Goal: Information Seeking & Learning: Learn about a topic

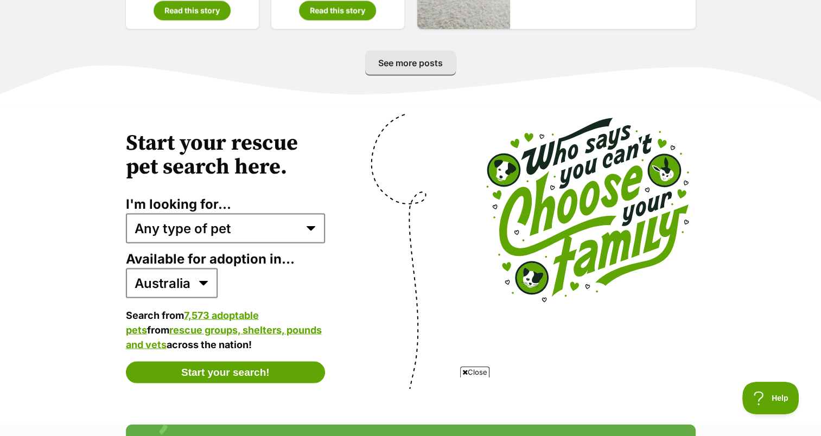
scroll to position [2062, 0]
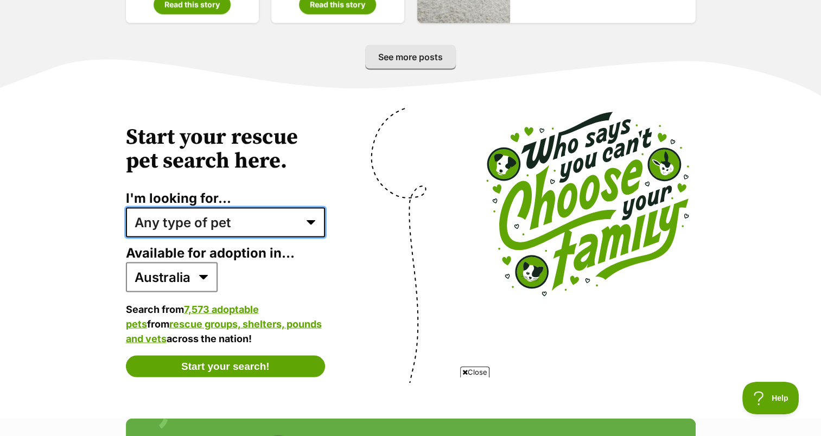
click at [310, 210] on select "Any type of pet Dogs Cats Other pets Pets looking for a home together Pets need…" at bounding box center [226, 222] width 200 height 29
select select "cats"
click at [126, 208] on select "Any type of pet Dogs Cats Other pets Pets looking for a home together Pets need…" at bounding box center [226, 222] width 200 height 29
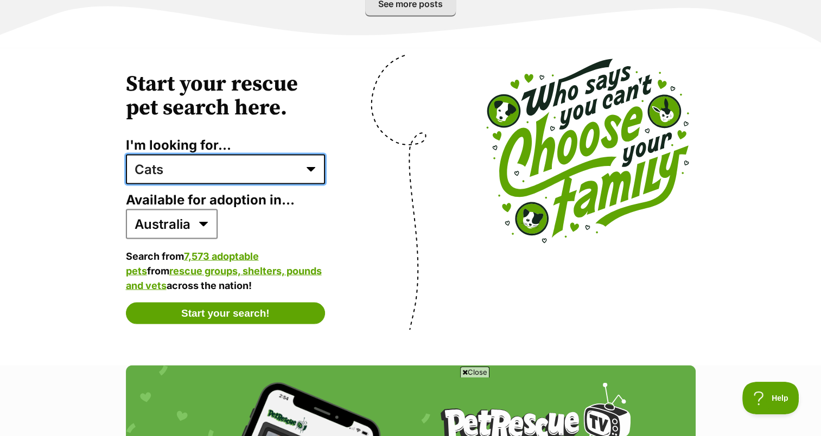
scroll to position [2171, 0]
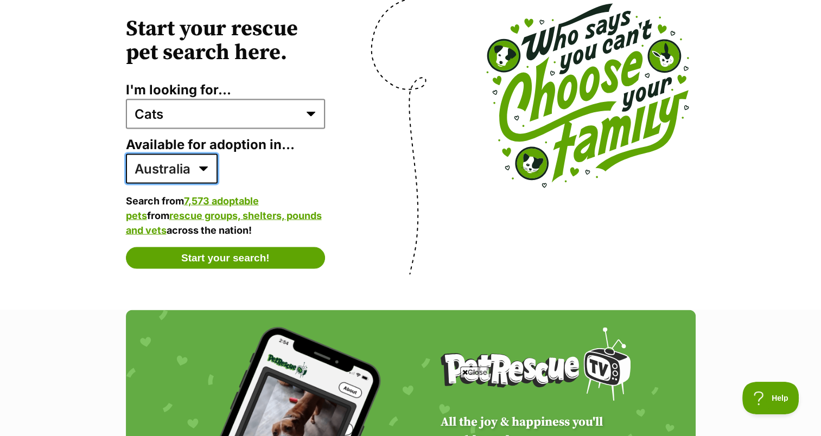
click at [206, 155] on select "Australia ACT NSW NT QLD SA TAS VIC WA" at bounding box center [172, 168] width 92 height 29
select select "1"
click at [126, 154] on select "Australia ACT NSW NT QLD SA TAS VIC WA" at bounding box center [172, 168] width 92 height 29
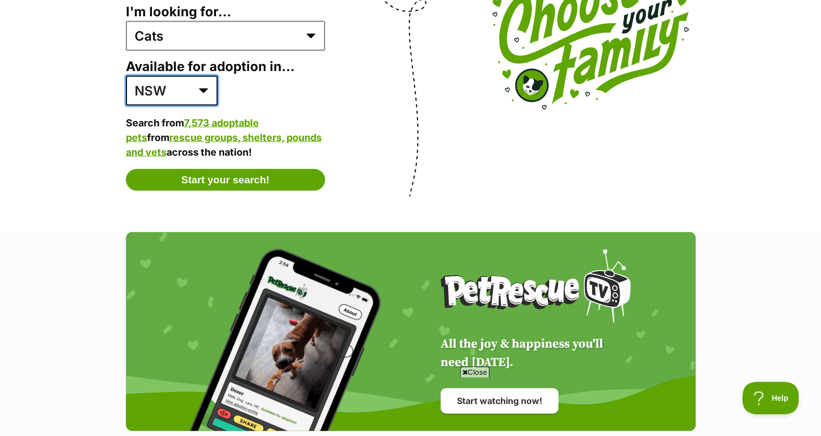
scroll to position [2279, 0]
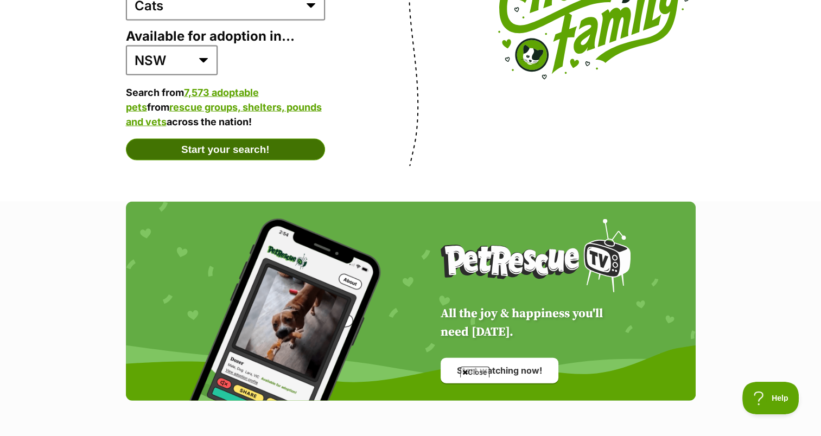
click at [243, 139] on button "Start your search!" at bounding box center [226, 150] width 200 height 22
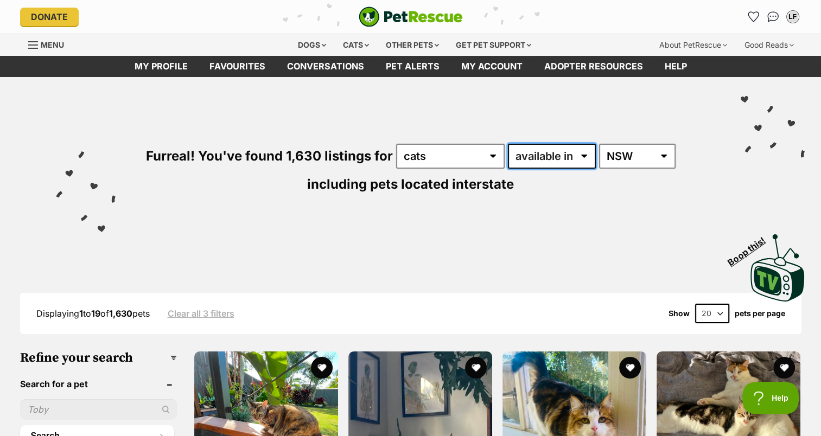
click at [581, 156] on select "available in located in" at bounding box center [552, 156] width 88 height 25
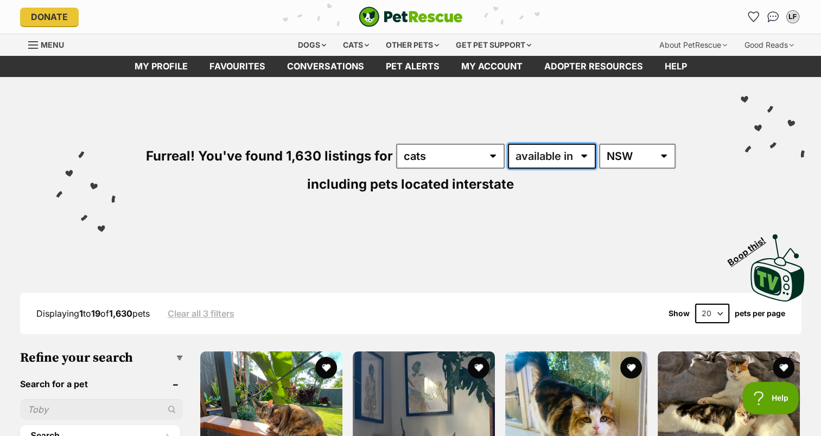
select select "disabled"
click at [508, 144] on select "available in located in" at bounding box center [552, 156] width 88 height 25
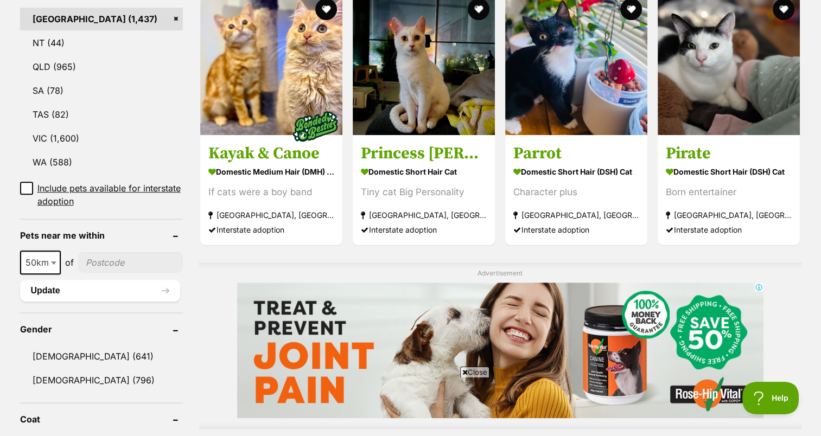
scroll to position [651, 0]
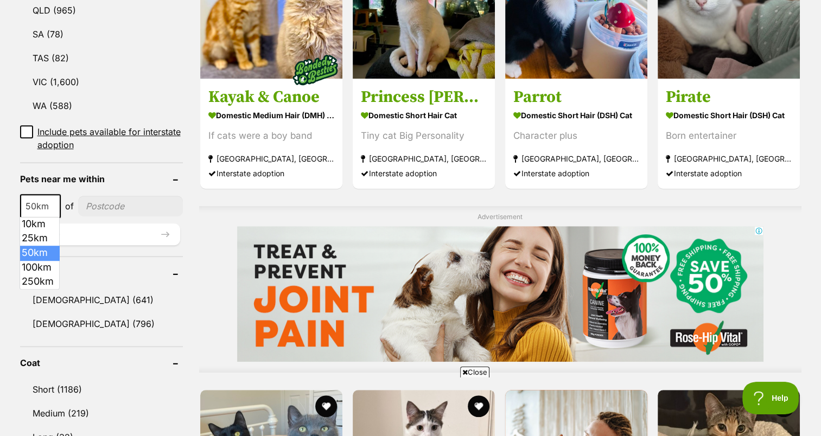
click at [54, 206] on b at bounding box center [53, 206] width 5 height 3
select select "100"
click at [114, 206] on input"] "postcode" at bounding box center [132, 206] width 101 height 21
type input"] "2541"
click at [164, 236] on button "Update" at bounding box center [100, 235] width 160 height 22
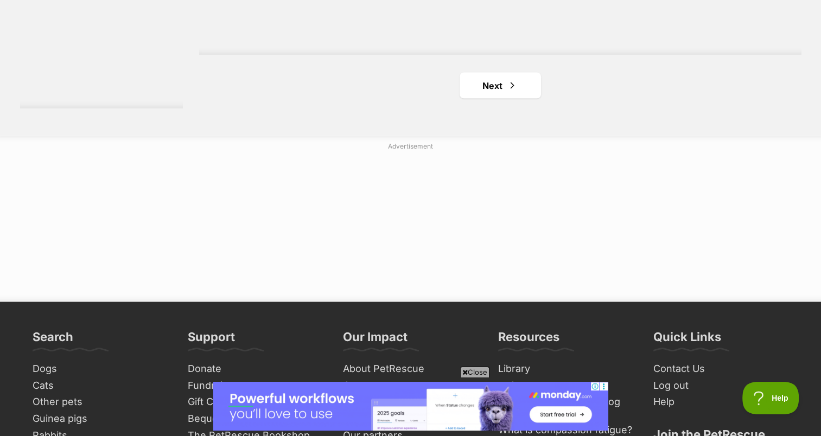
scroll to position [2062, 0]
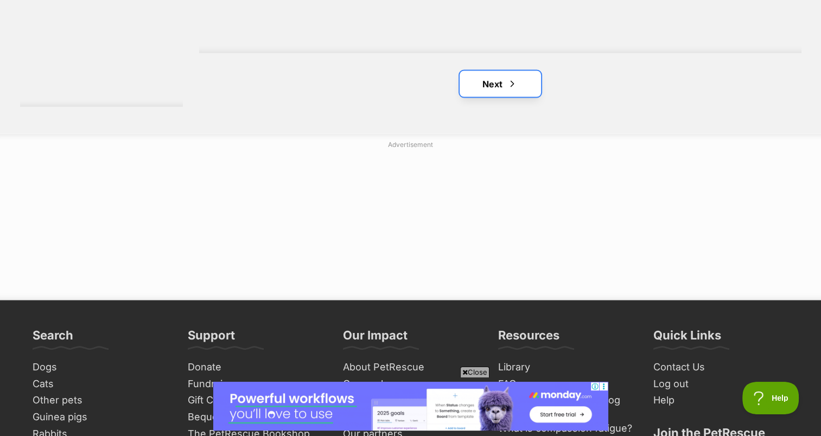
click at [496, 87] on link "Next" at bounding box center [500, 84] width 81 height 26
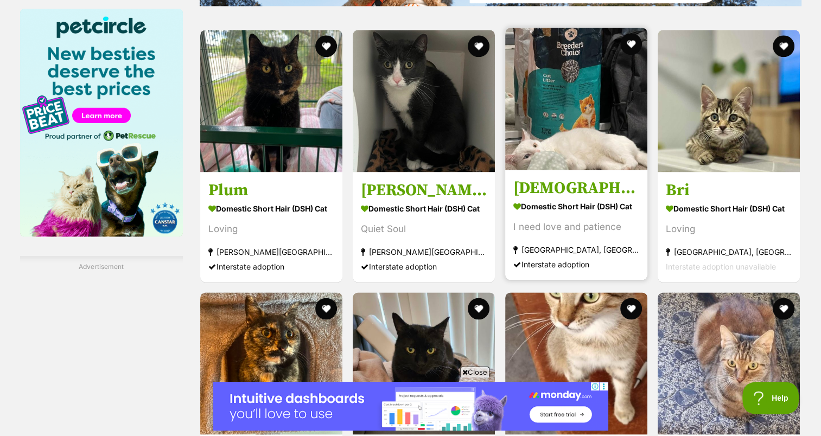
scroll to position [1519, 0]
